Goal: Task Accomplishment & Management: Manage account settings

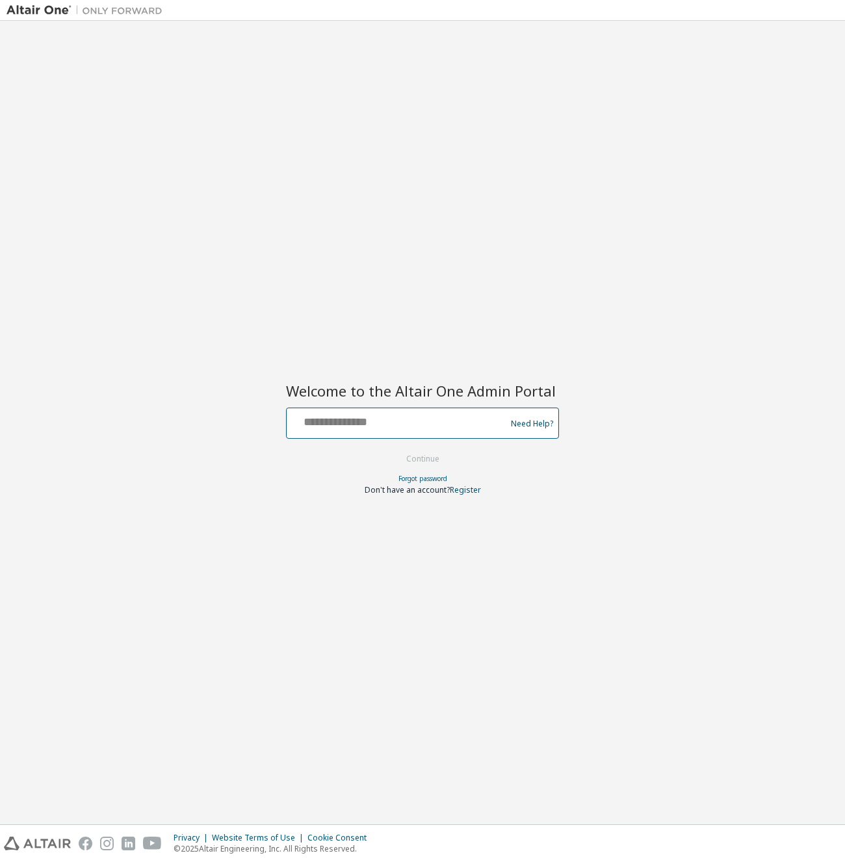
click at [355, 423] on input "text" at bounding box center [398, 420] width 213 height 19
type input "**********"
click at [427, 458] on button "Continue" at bounding box center [423, 458] width 60 height 19
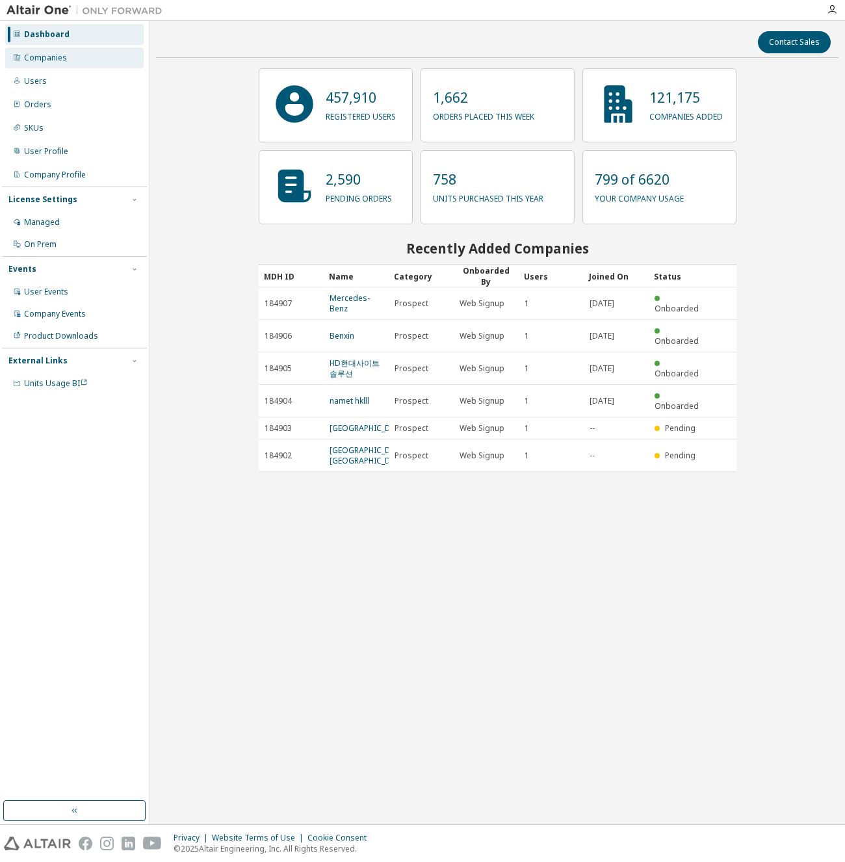
drag, startPoint x: 69, startPoint y: 54, endPoint x: 114, endPoint y: 60, distance: 45.2
click at [70, 54] on div "Companies" at bounding box center [74, 57] width 138 height 21
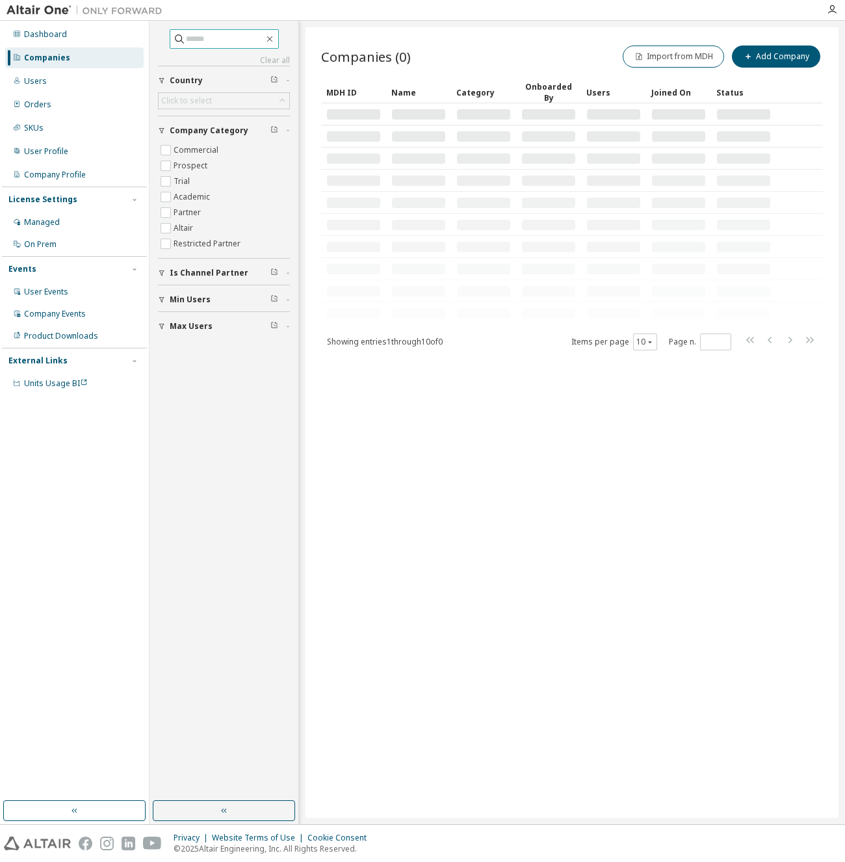
click at [208, 40] on input "text" at bounding box center [225, 38] width 78 height 13
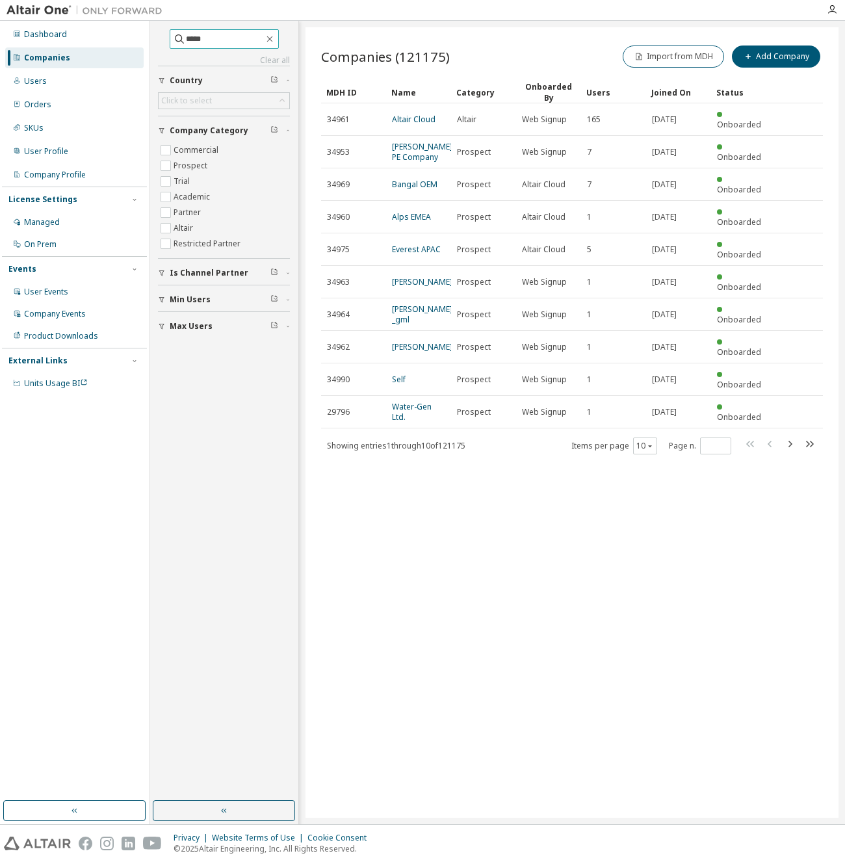
type input "*****"
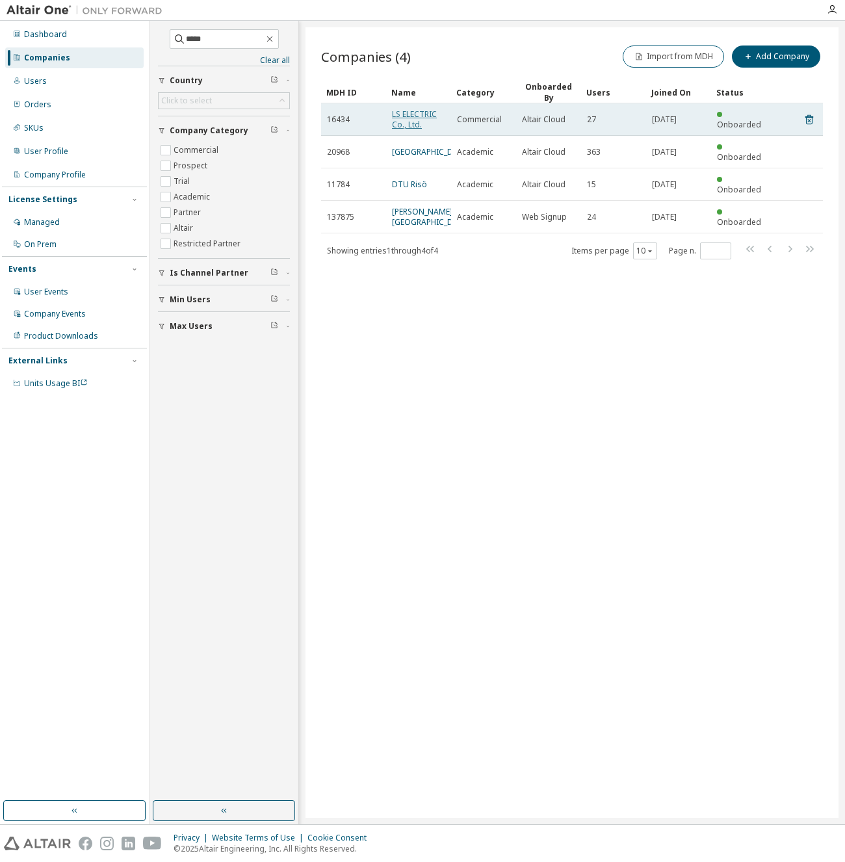
click at [420, 116] on link "LS ELECTRIC Co., Ltd." at bounding box center [414, 119] width 45 height 21
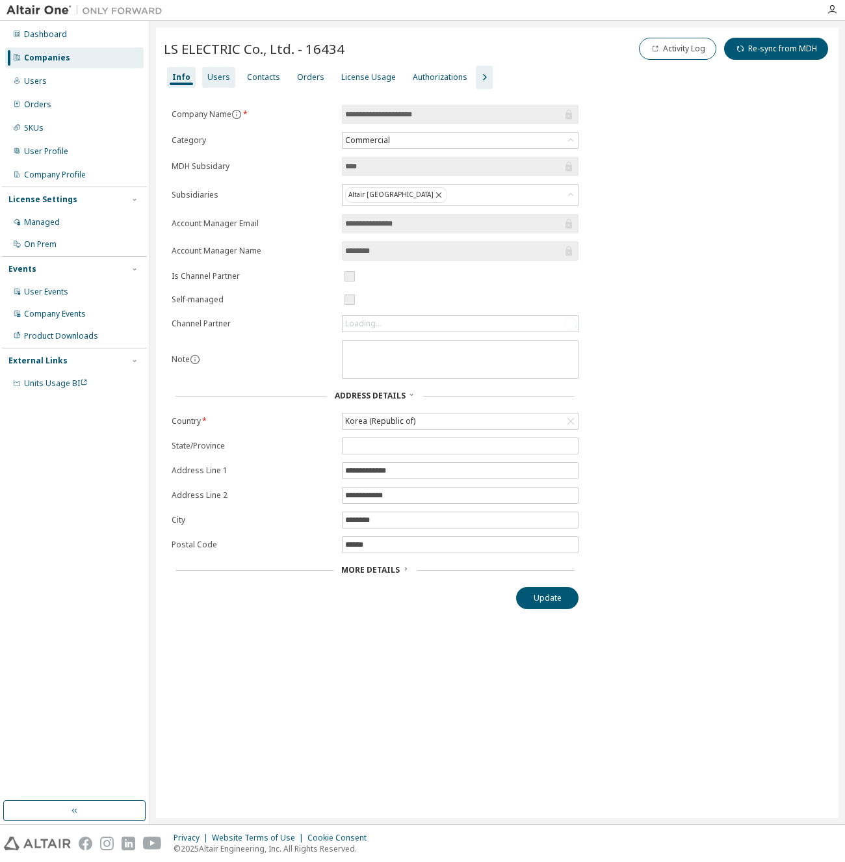
click at [207, 75] on div "Users" at bounding box center [218, 77] width 23 height 10
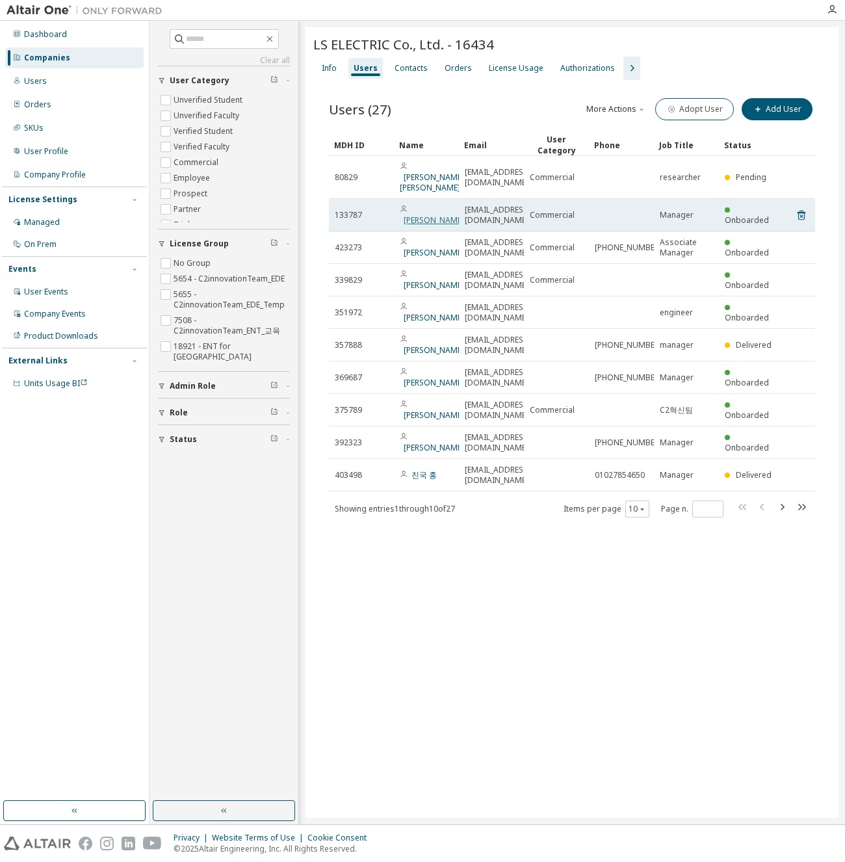
click at [419, 214] on link "[PERSON_NAME]" at bounding box center [434, 219] width 60 height 11
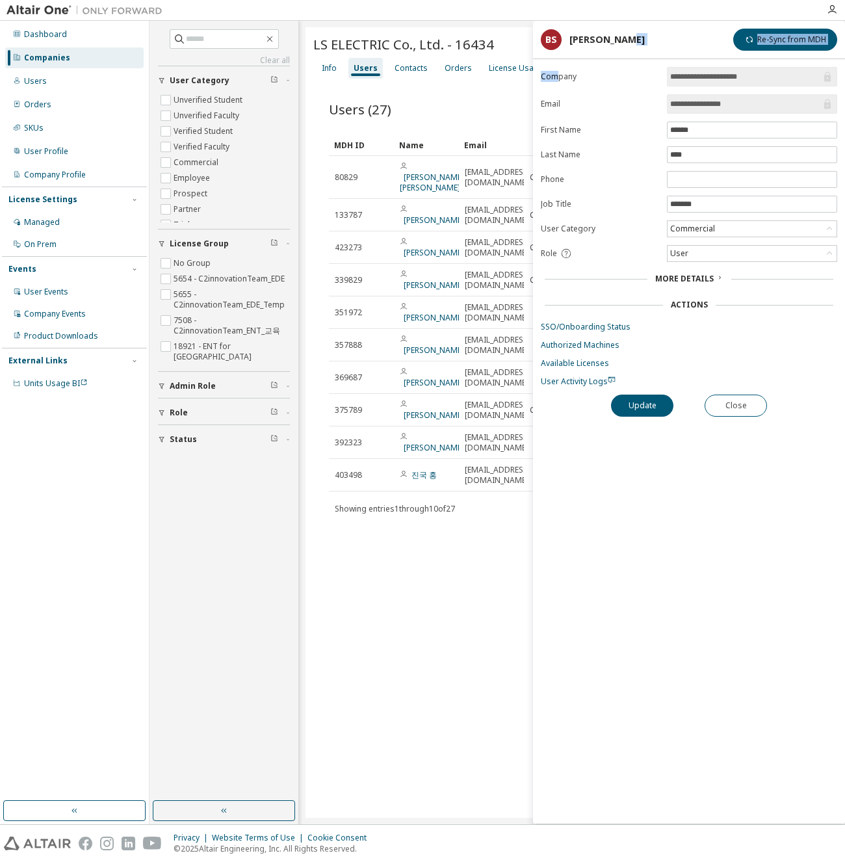
drag, startPoint x: 673, startPoint y: 35, endPoint x: 558, endPoint y: 85, distance: 125.5
click at [558, 85] on div "**********" at bounding box center [689, 422] width 312 height 803
click at [603, 325] on link "SSO/Onboarding Status" at bounding box center [689, 327] width 296 height 10
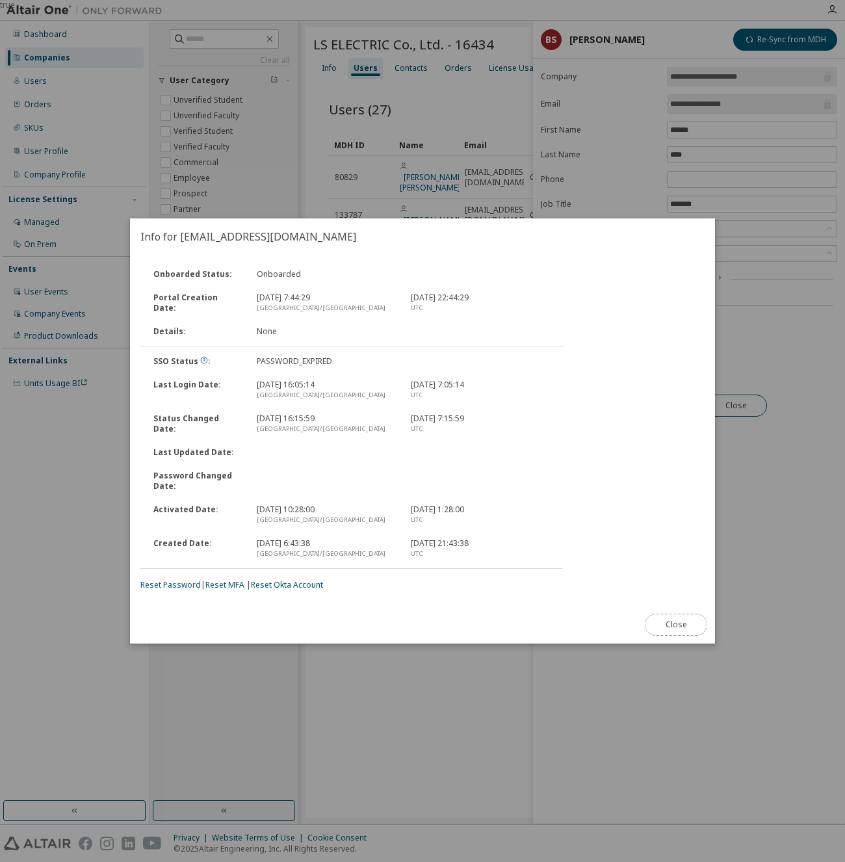
click at [668, 625] on button "Close" at bounding box center [676, 625] width 62 height 22
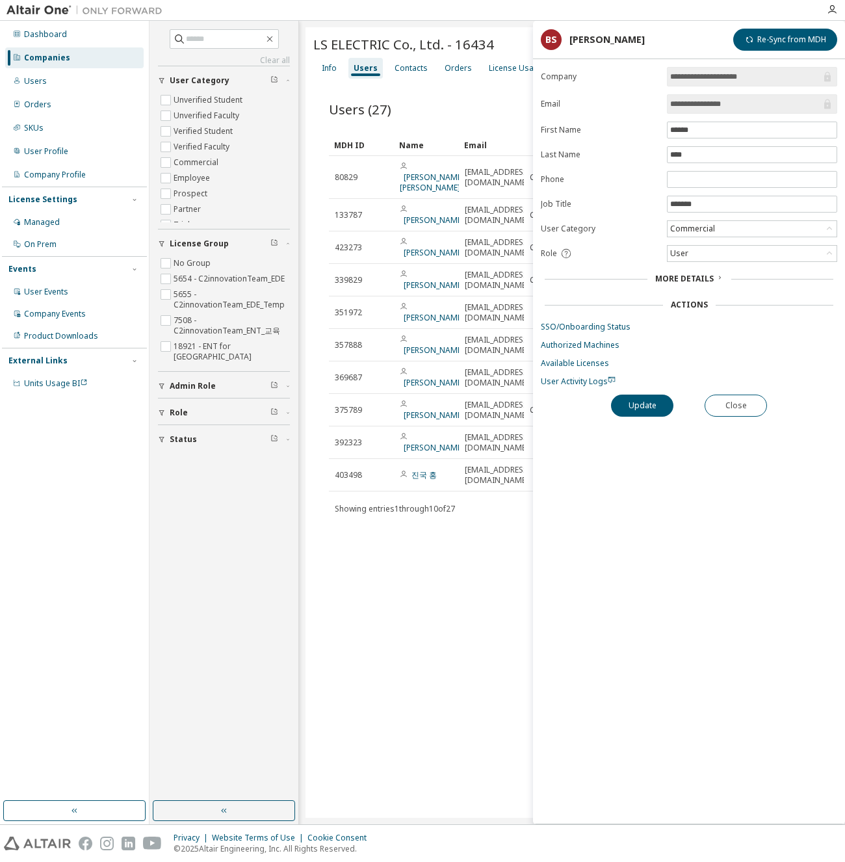
click at [472, 586] on div "LS ELECTRIC Co., Ltd. - 16434 Clear Load Save Save As Field Operator Value Sele…" at bounding box center [571, 422] width 533 height 790
click at [730, 400] on button "Close" at bounding box center [736, 406] width 62 height 22
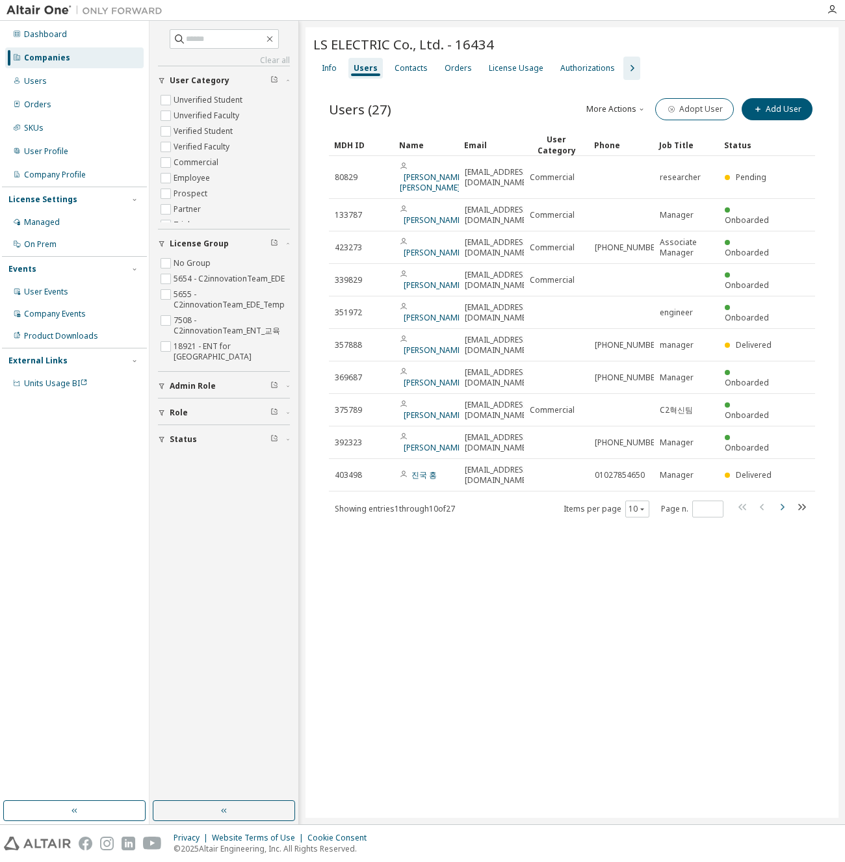
click at [781, 506] on icon "button" at bounding box center [783, 507] width 4 height 6
type input "*"
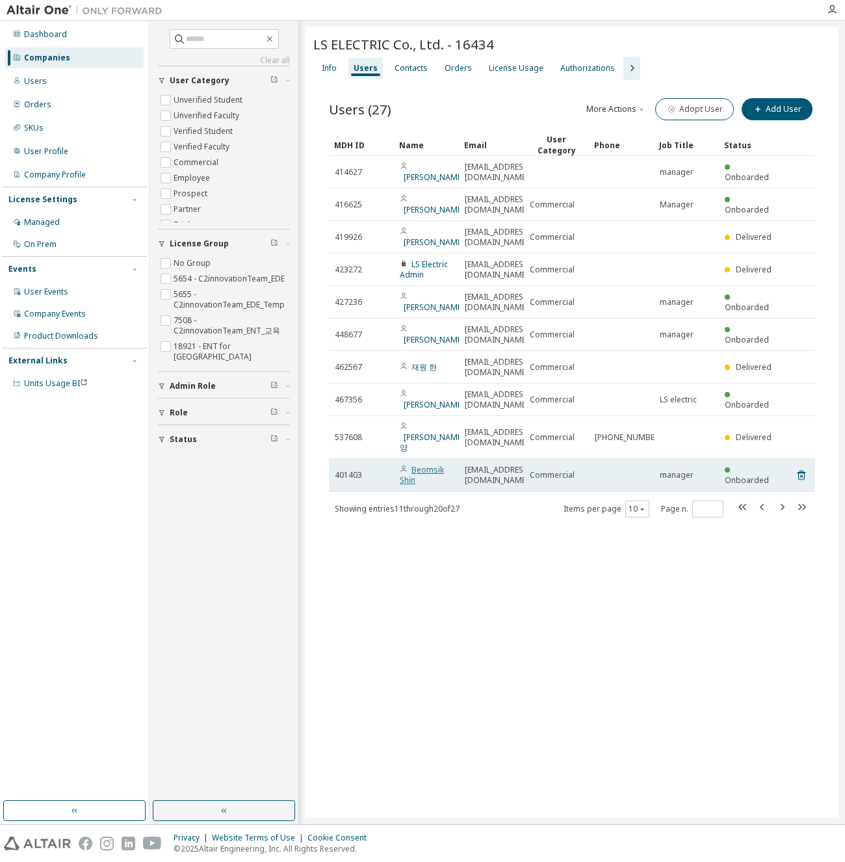
click at [427, 464] on link "Beomsik Shin" at bounding box center [422, 474] width 44 height 21
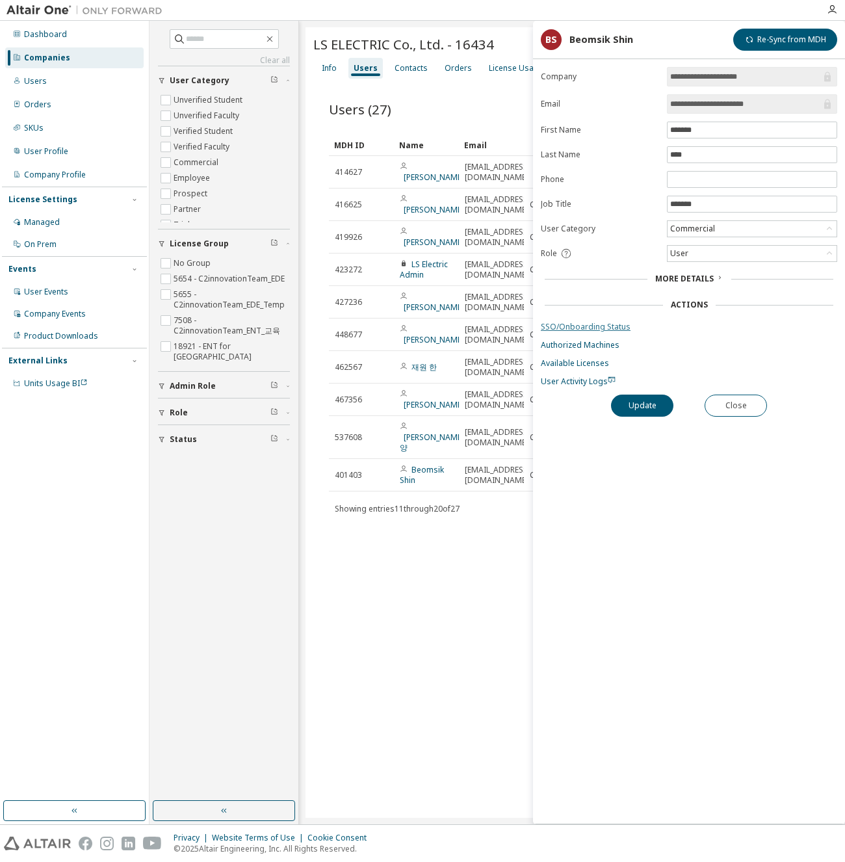
click at [588, 324] on link "SSO/Onboarding Status" at bounding box center [689, 327] width 296 height 10
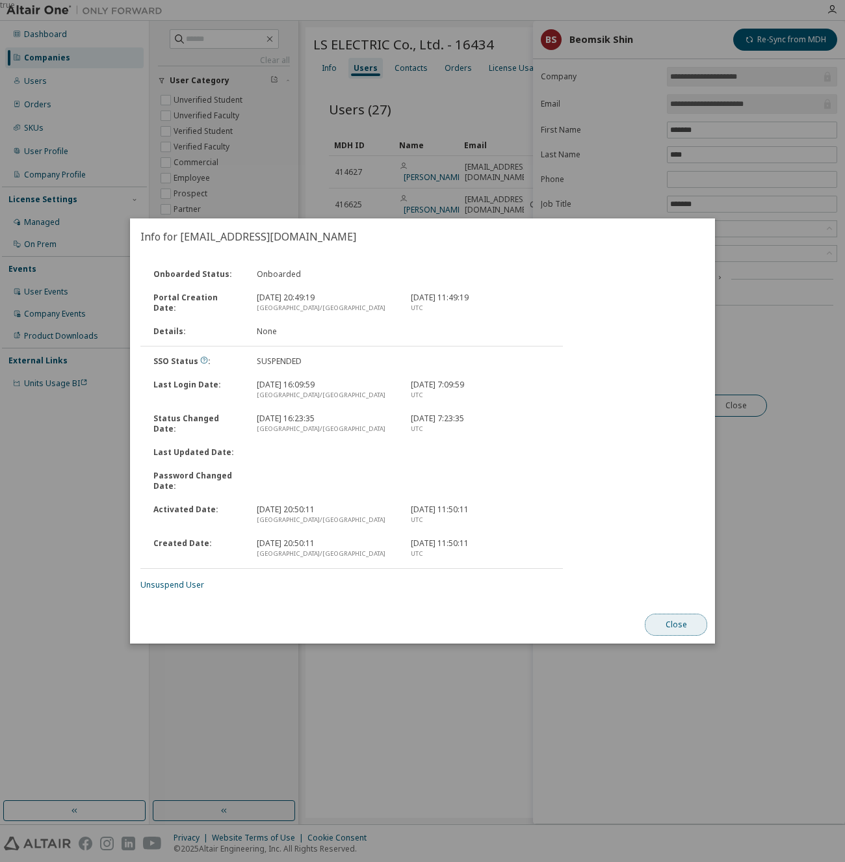
click at [675, 627] on button "Close" at bounding box center [676, 625] width 62 height 22
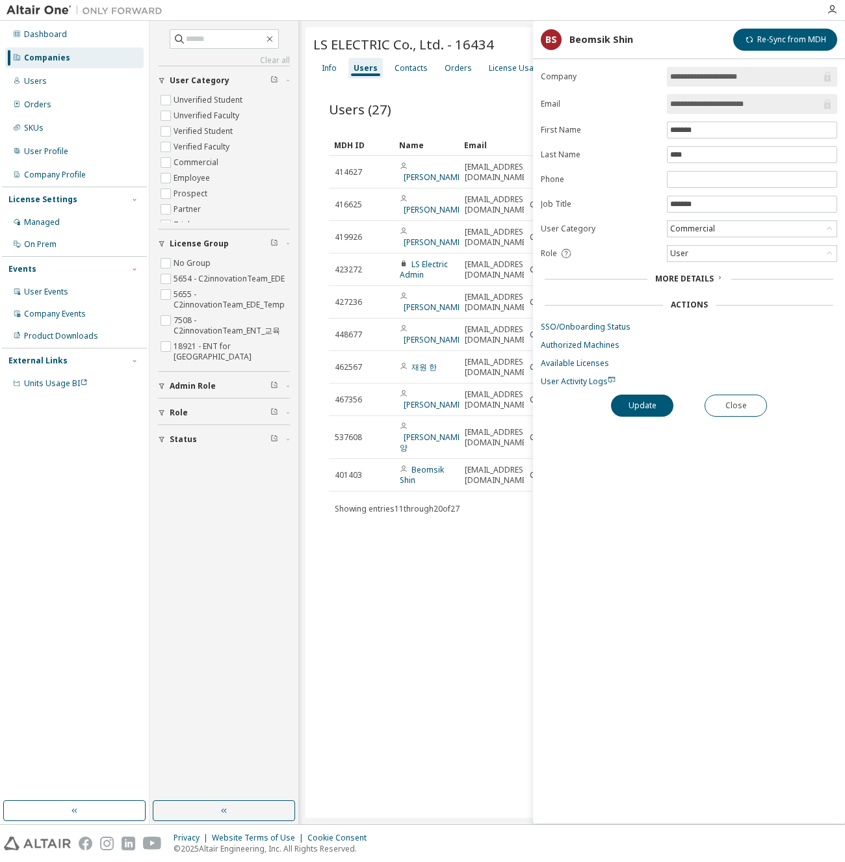
click at [451, 590] on div "LS ELECTRIC Co., Ltd. - 16434 Clear Load Save Save As Field Operator Value Sele…" at bounding box center [571, 422] width 533 height 790
click at [732, 401] on button "Close" at bounding box center [736, 406] width 62 height 22
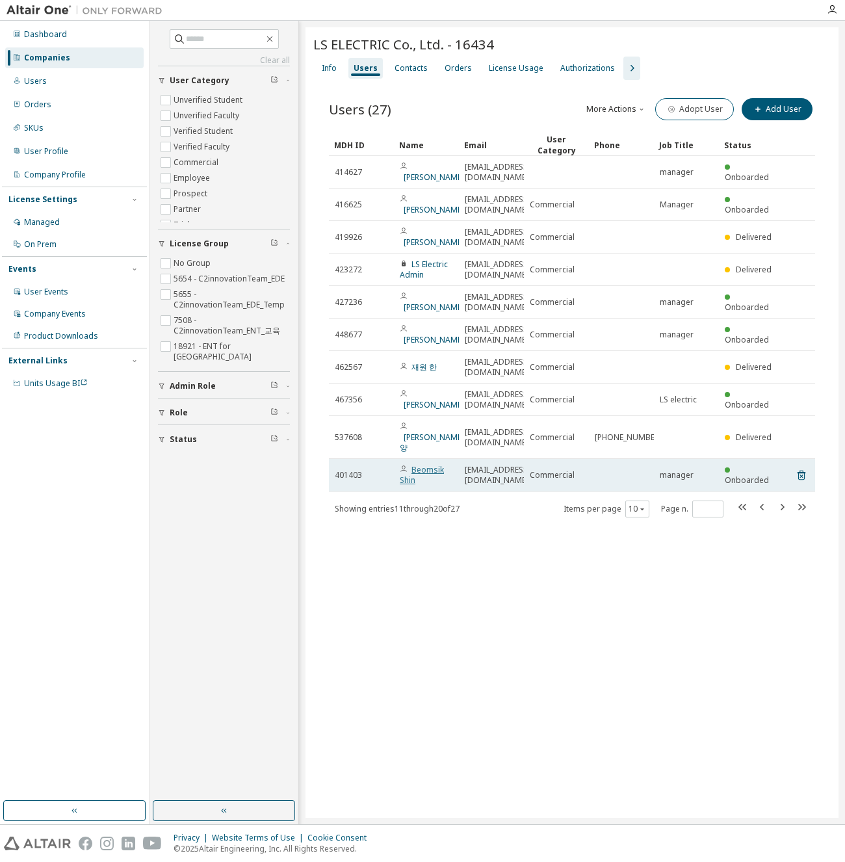
click at [425, 464] on link "Beomsik Shin" at bounding box center [422, 474] width 44 height 21
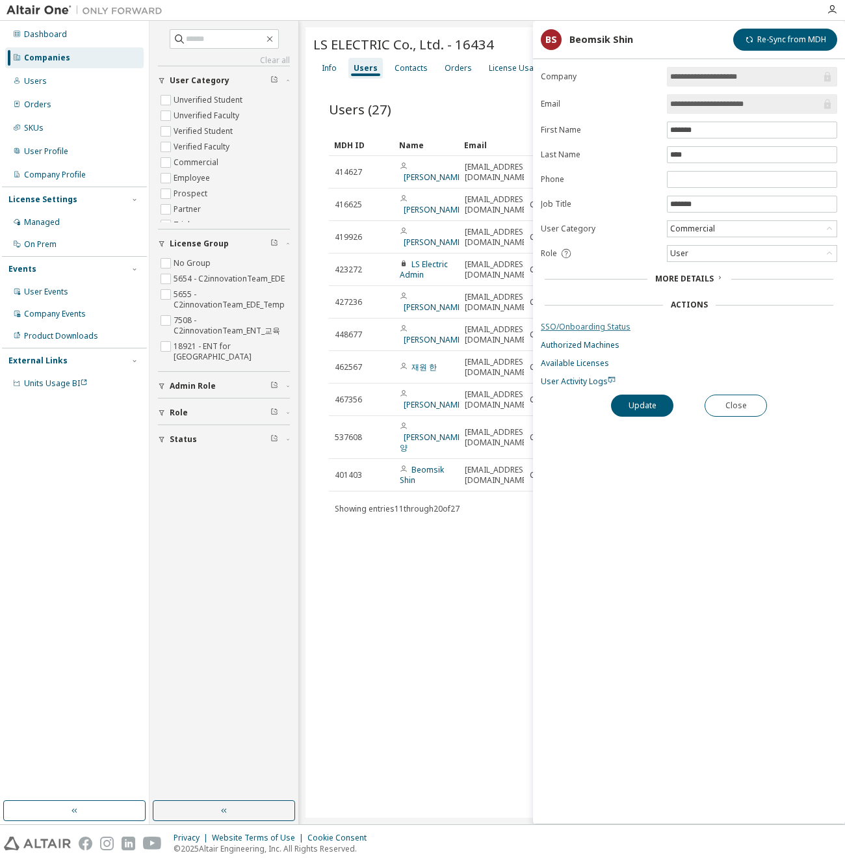
click at [608, 324] on link "SSO/Onboarding Status" at bounding box center [689, 327] width 296 height 10
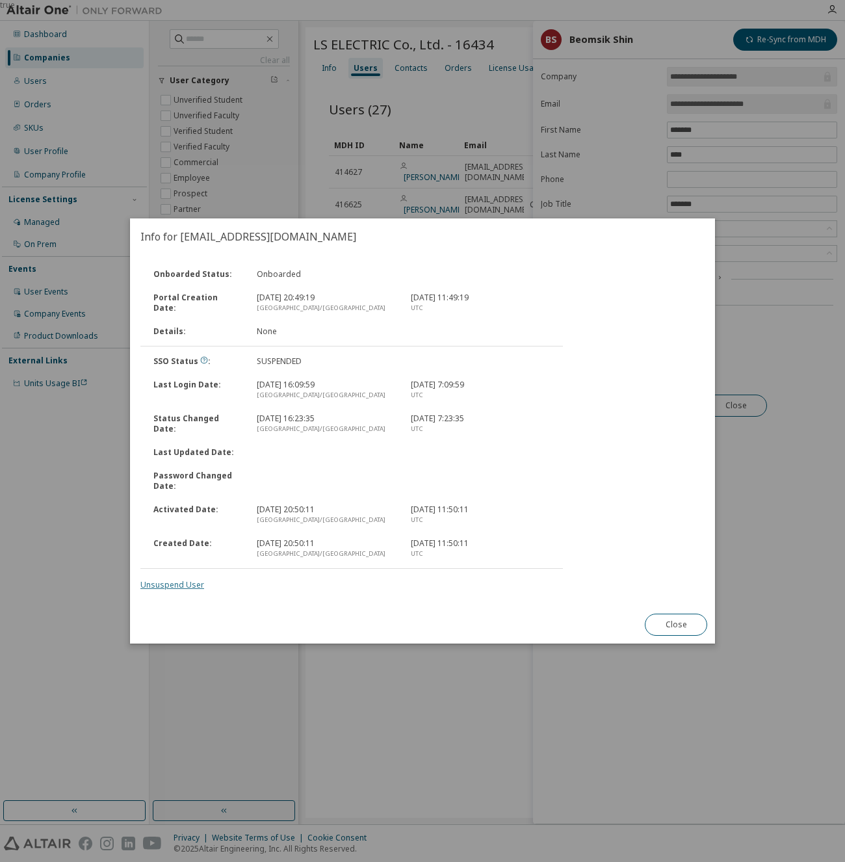
click at [182, 587] on link "Unsuspend User" at bounding box center [172, 584] width 64 height 11
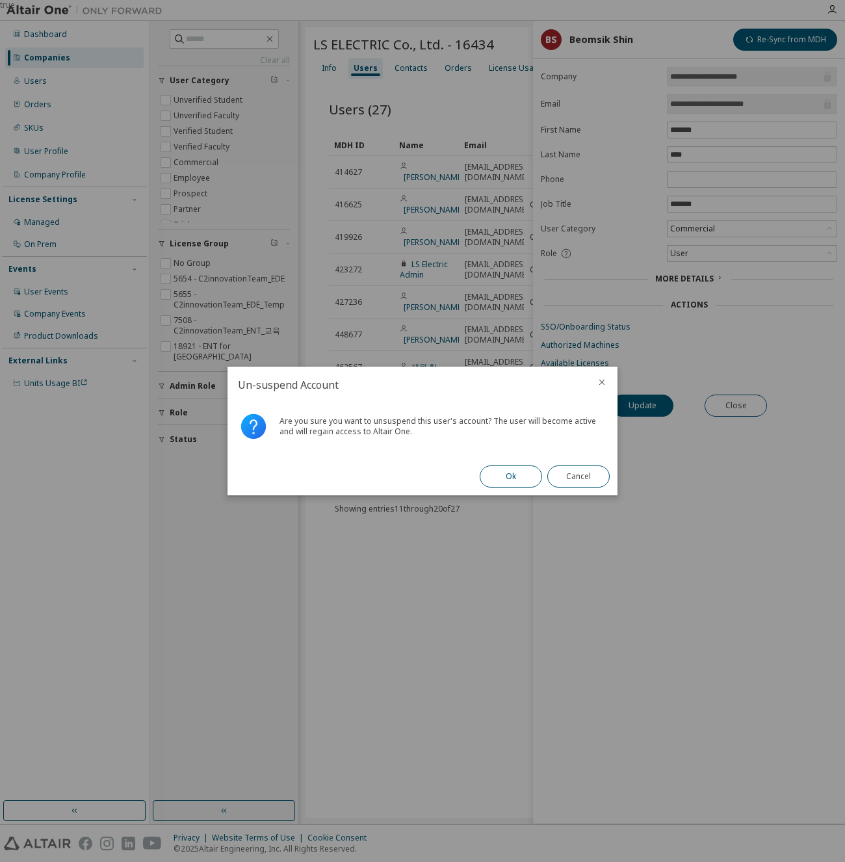
click at [502, 474] on button "Ok" at bounding box center [511, 476] width 62 height 22
click at [573, 478] on button "Close" at bounding box center [578, 476] width 62 height 22
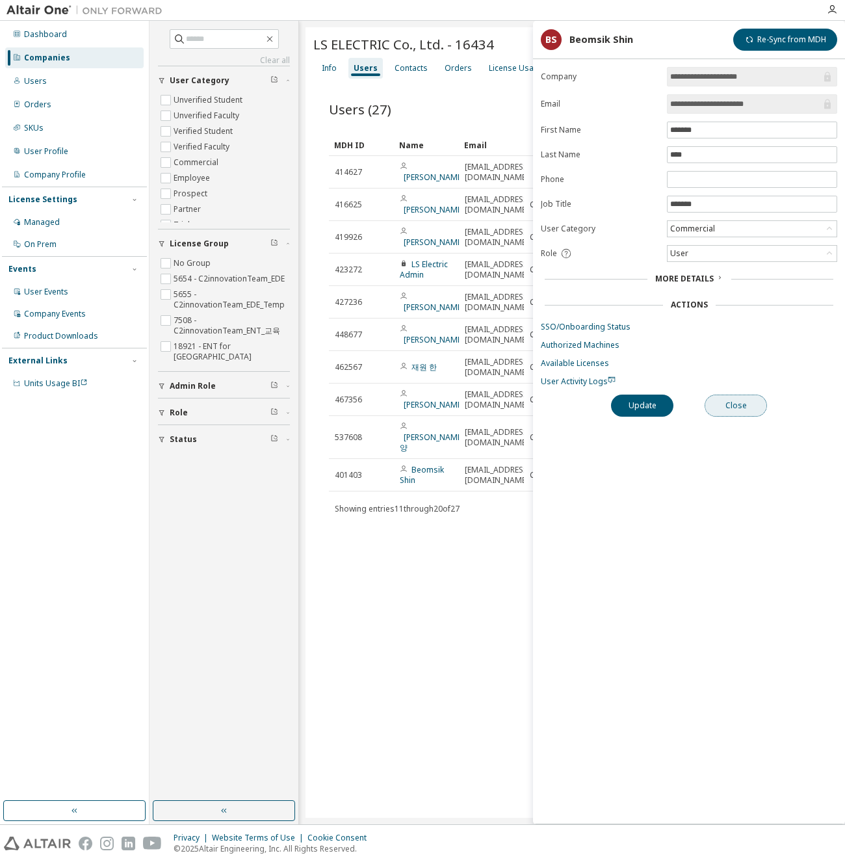
click at [722, 400] on button "Close" at bounding box center [736, 406] width 62 height 22
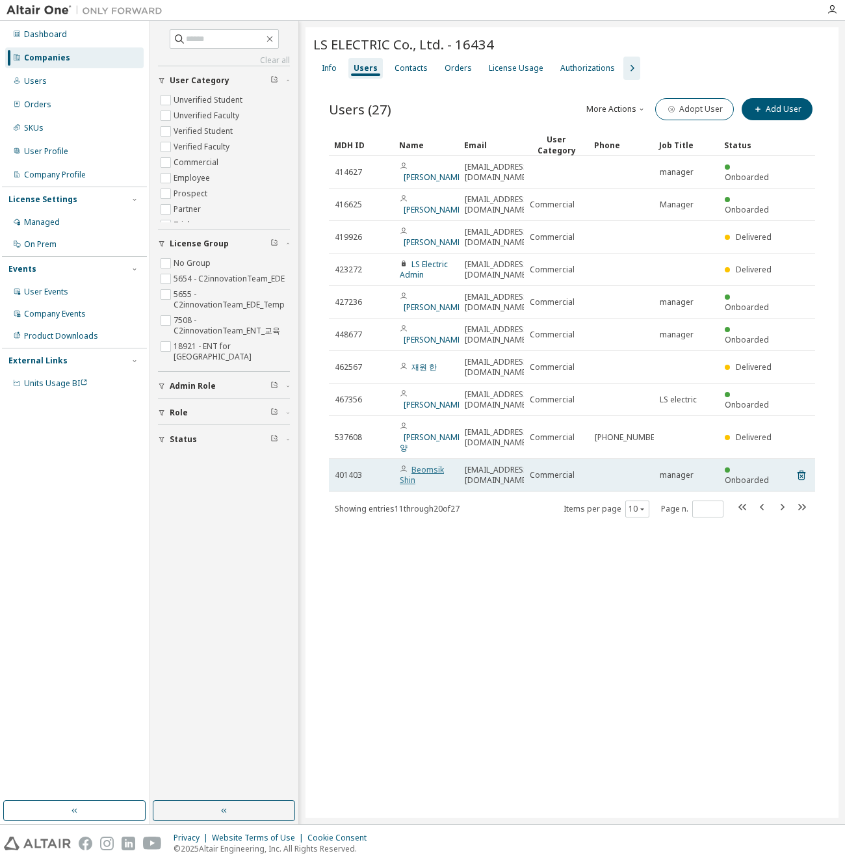
click at [421, 464] on link "Beomsik Shin" at bounding box center [422, 474] width 44 height 21
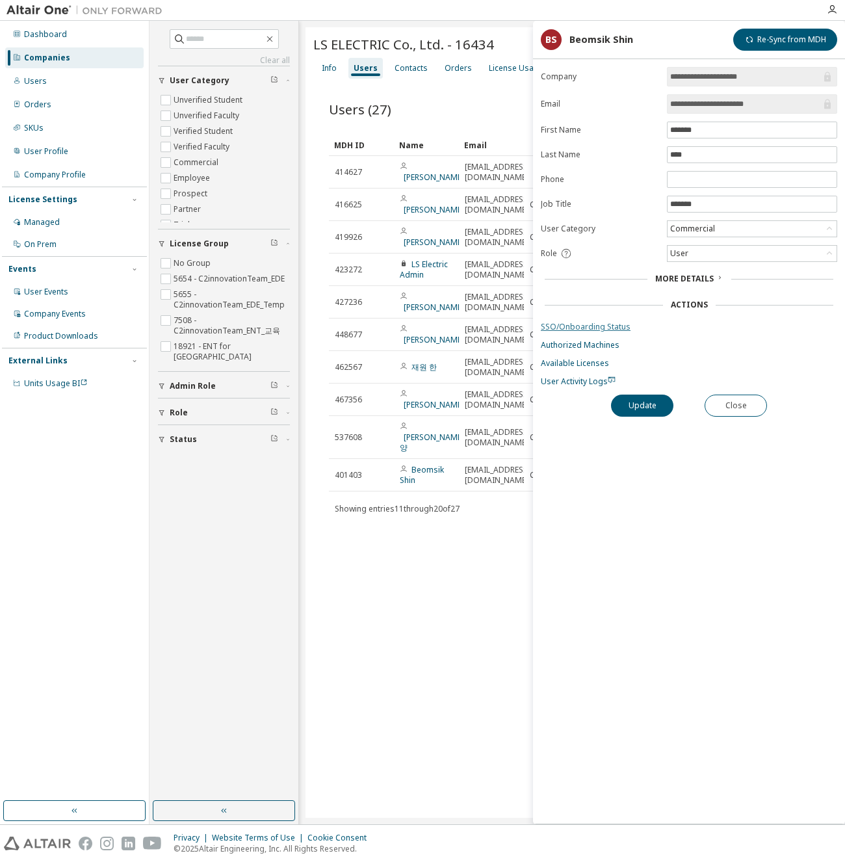
click at [608, 322] on link "SSO/Onboarding Status" at bounding box center [689, 327] width 296 height 10
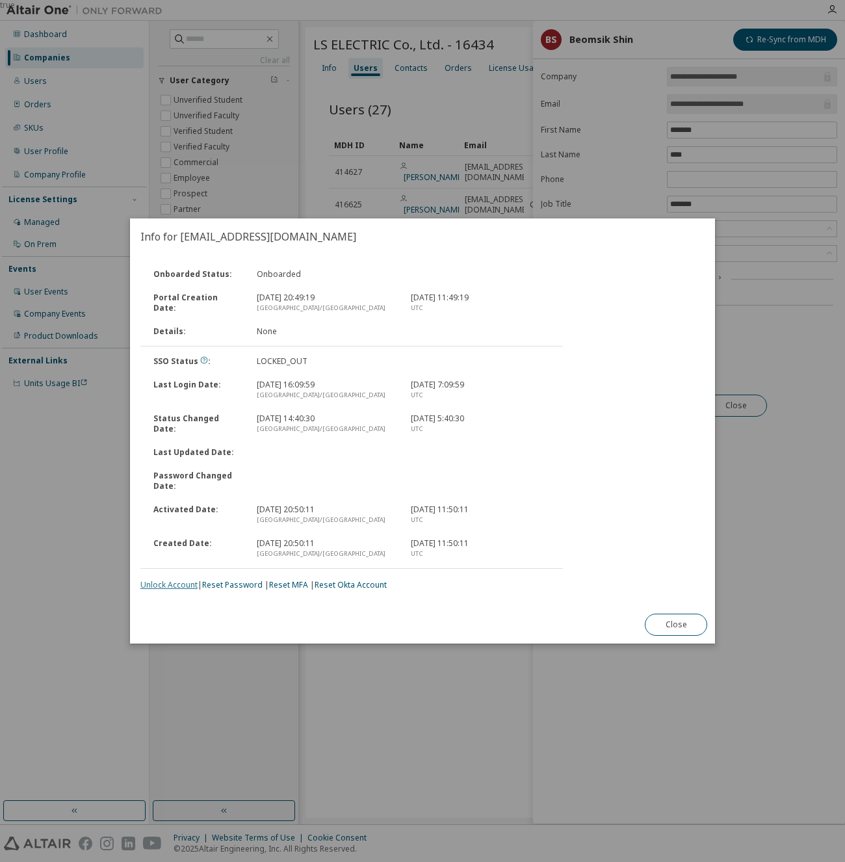
click at [177, 584] on link "Unlock Account" at bounding box center [168, 584] width 57 height 11
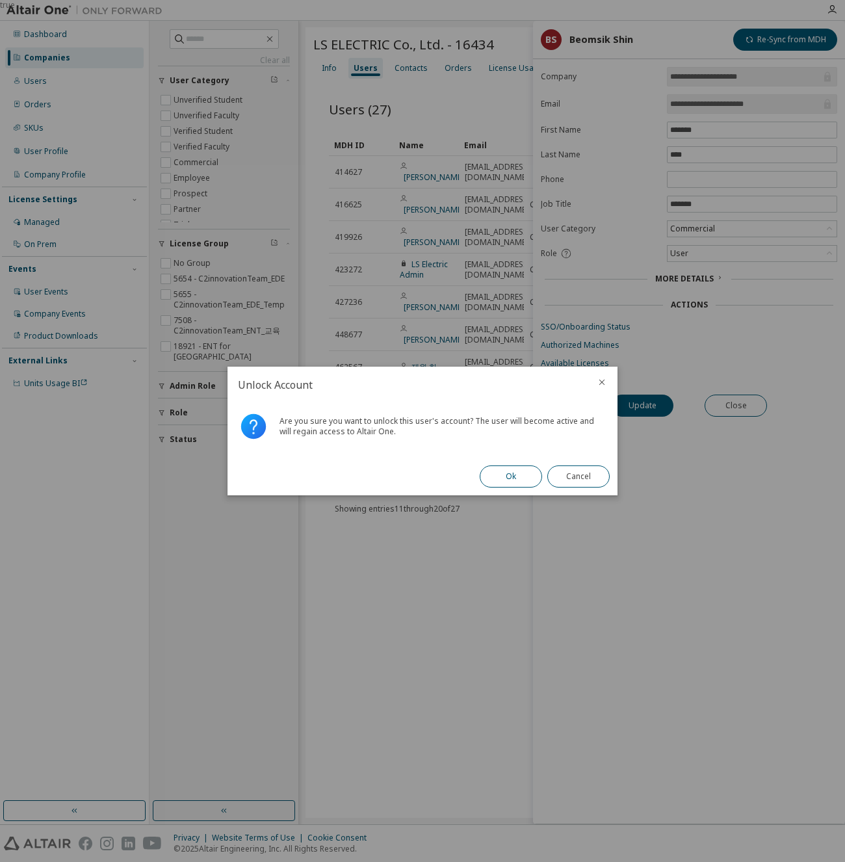
click at [512, 476] on button "Ok" at bounding box center [511, 476] width 62 height 22
click at [565, 475] on button "Close" at bounding box center [578, 476] width 62 height 22
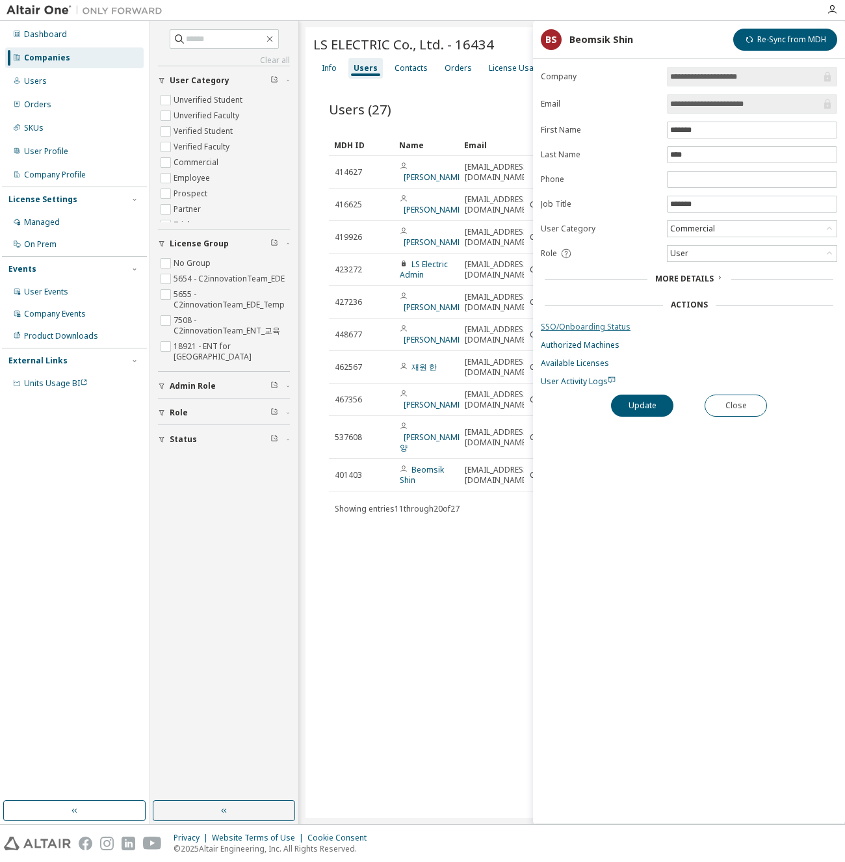
click at [566, 326] on link "SSO/Onboarding Status" at bounding box center [689, 327] width 296 height 10
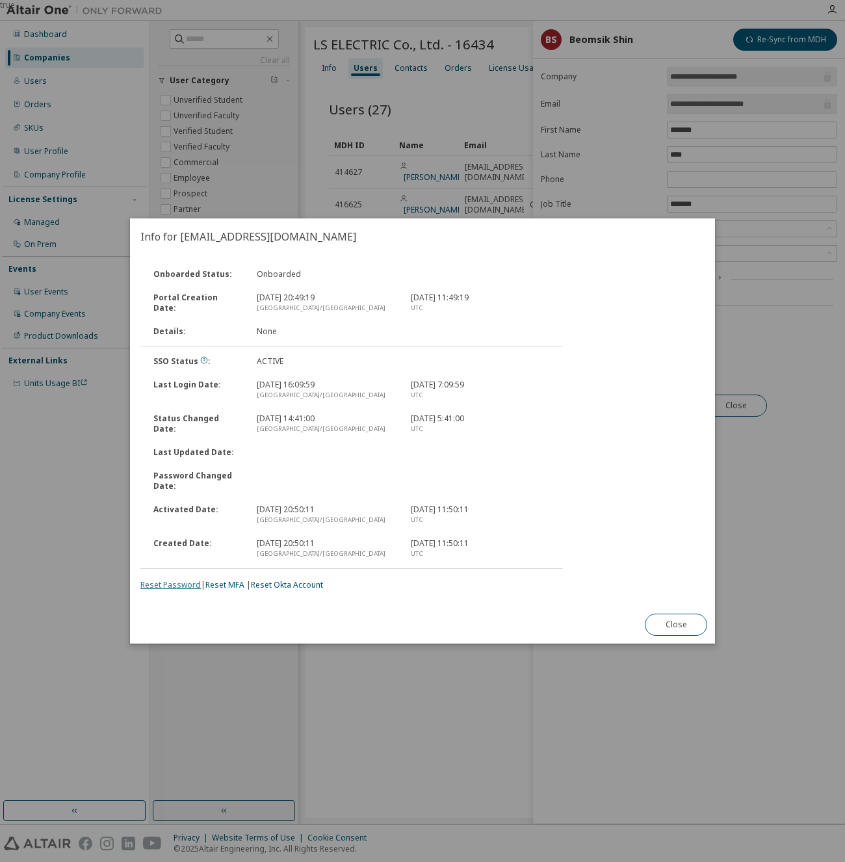
click at [181, 584] on link "Reset Password" at bounding box center [170, 584] width 60 height 11
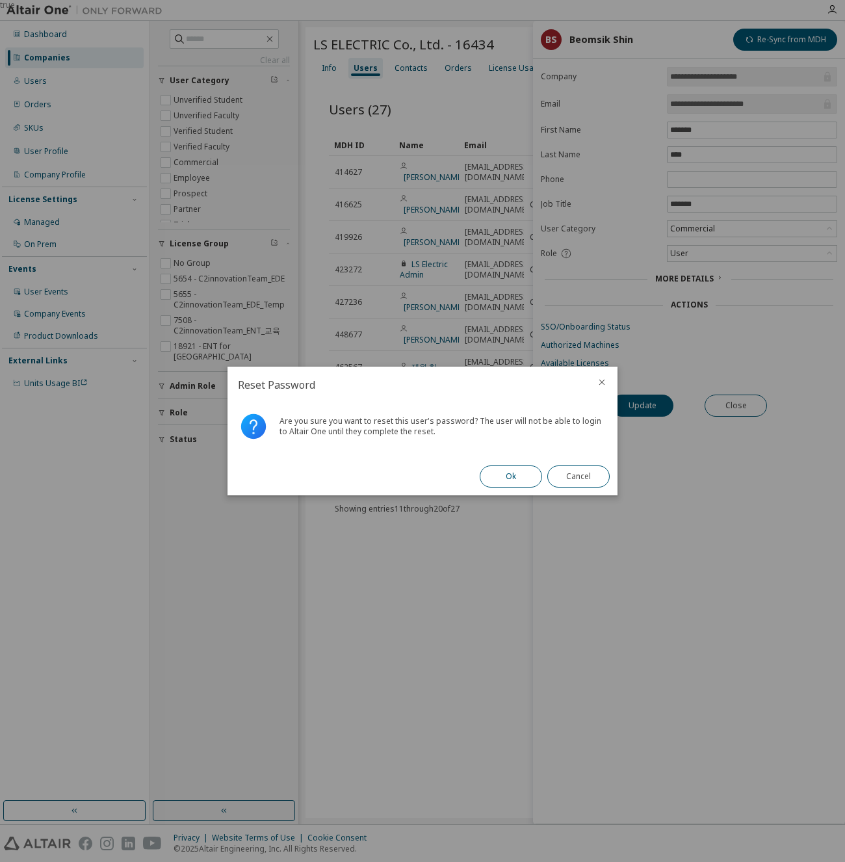
click at [508, 473] on button "Ok" at bounding box center [511, 476] width 62 height 22
click at [576, 478] on button "Close" at bounding box center [578, 476] width 62 height 22
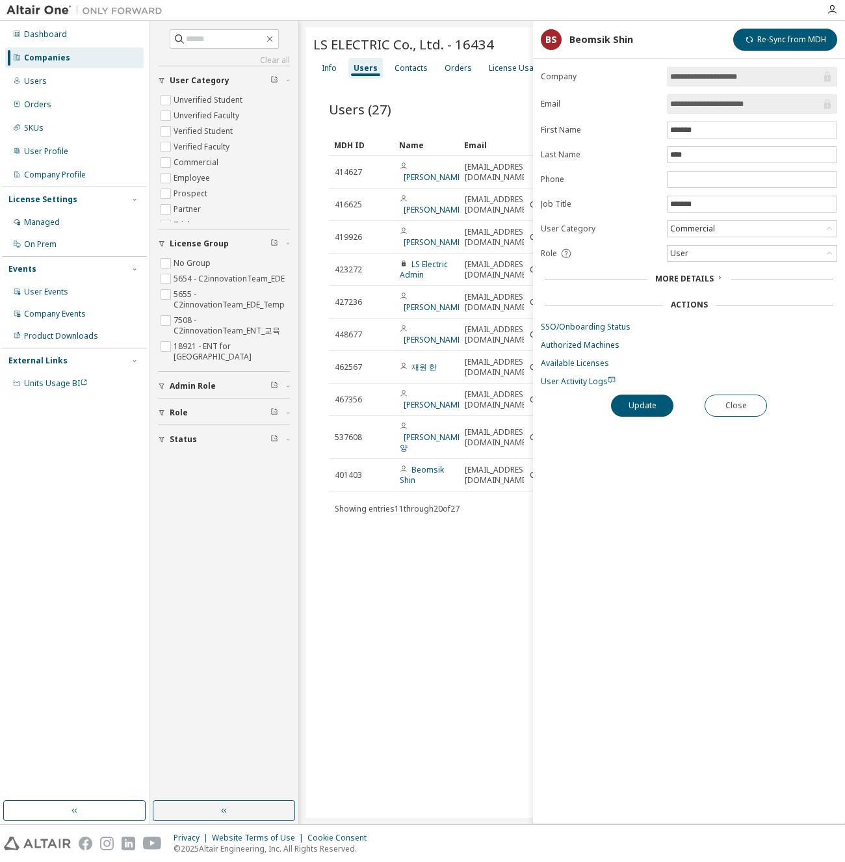
click at [605, 588] on div "**********" at bounding box center [689, 445] width 312 height 757
click at [586, 324] on link "SSO/Onboarding Status" at bounding box center [689, 327] width 296 height 10
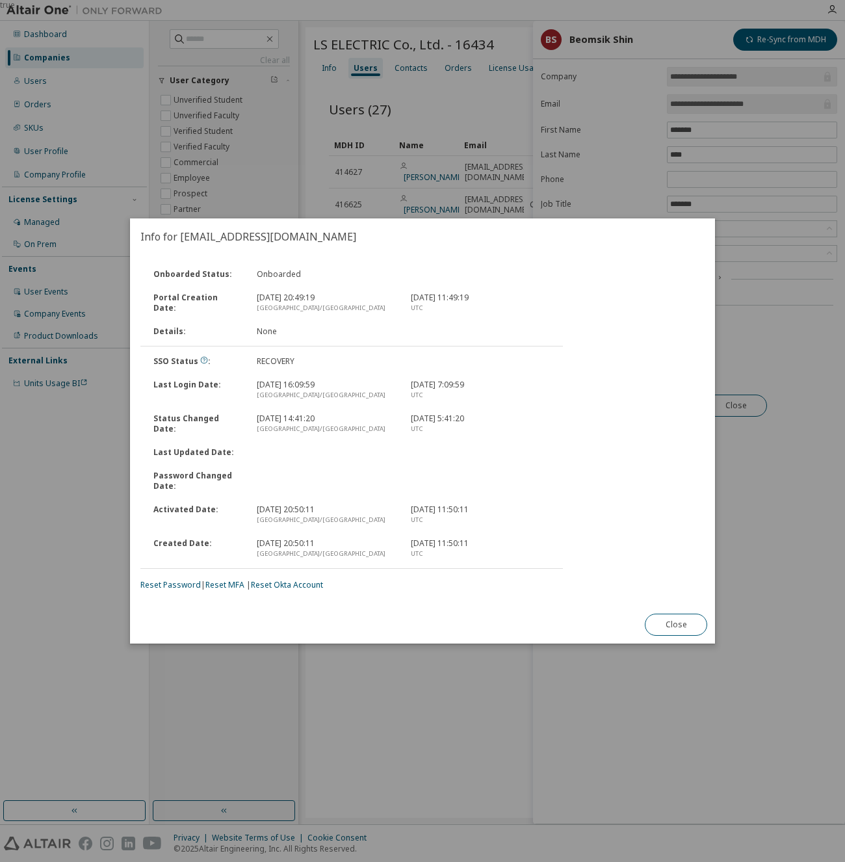
drag, startPoint x: 356, startPoint y: 580, endPoint x: 251, endPoint y: 585, distance: 105.4
click at [251, 585] on div "Reset Password | Reset MFA | Reset Okta Account" at bounding box center [351, 585] width 422 height 10
copy div "Reset Okta Account"
click at [299, 584] on link "Reset Okta Account" at bounding box center [287, 584] width 72 height 11
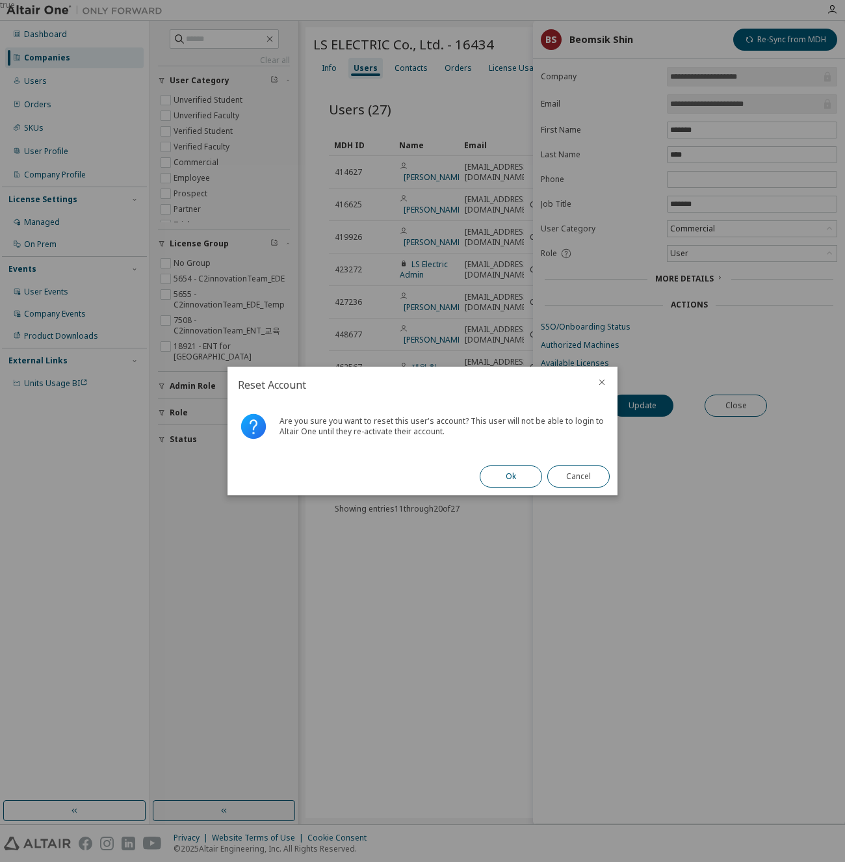
click at [512, 476] on button "Ok" at bounding box center [511, 476] width 62 height 22
click at [572, 475] on button "Close" at bounding box center [578, 476] width 62 height 22
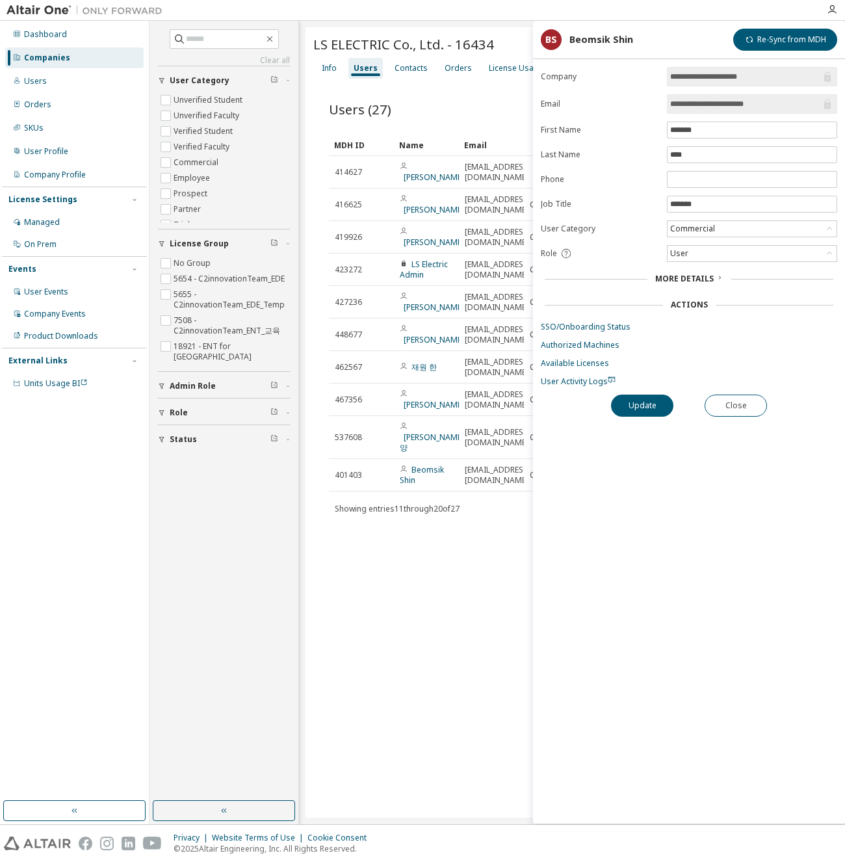
click at [89, 562] on div "Dashboard Companies Users Orders SKUs User Profile Company Profile License Sett…" at bounding box center [74, 411] width 145 height 776
